Goal: Task Accomplishment & Management: Use online tool/utility

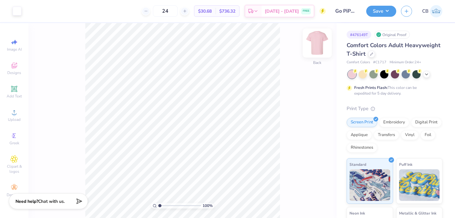
click at [322, 44] on img at bounding box center [317, 42] width 25 height 25
click at [370, 11] on button "Save" at bounding box center [381, 10] width 30 height 11
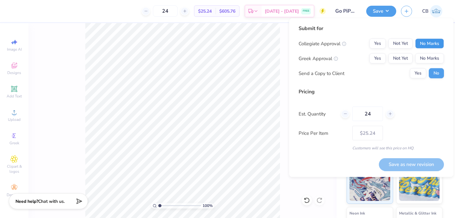
click at [433, 47] on button "No Marks" at bounding box center [429, 44] width 29 height 10
click at [423, 57] on button "No Marks" at bounding box center [429, 58] width 29 height 10
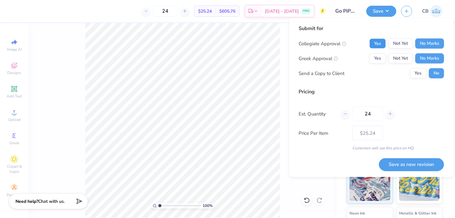
click at [375, 44] on button "Yes" at bounding box center [377, 44] width 16 height 10
click at [404, 165] on button "Save as new revision" at bounding box center [411, 164] width 65 height 13
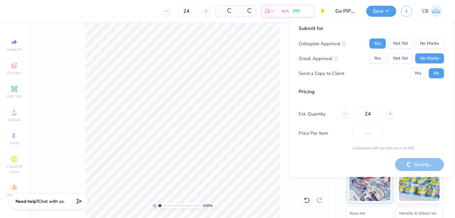
type input "$25.24"
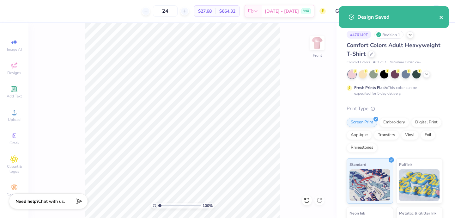
click at [441, 17] on icon "close" at bounding box center [440, 17] width 3 height 3
